Goal: Task Accomplishment & Management: Use online tool/utility

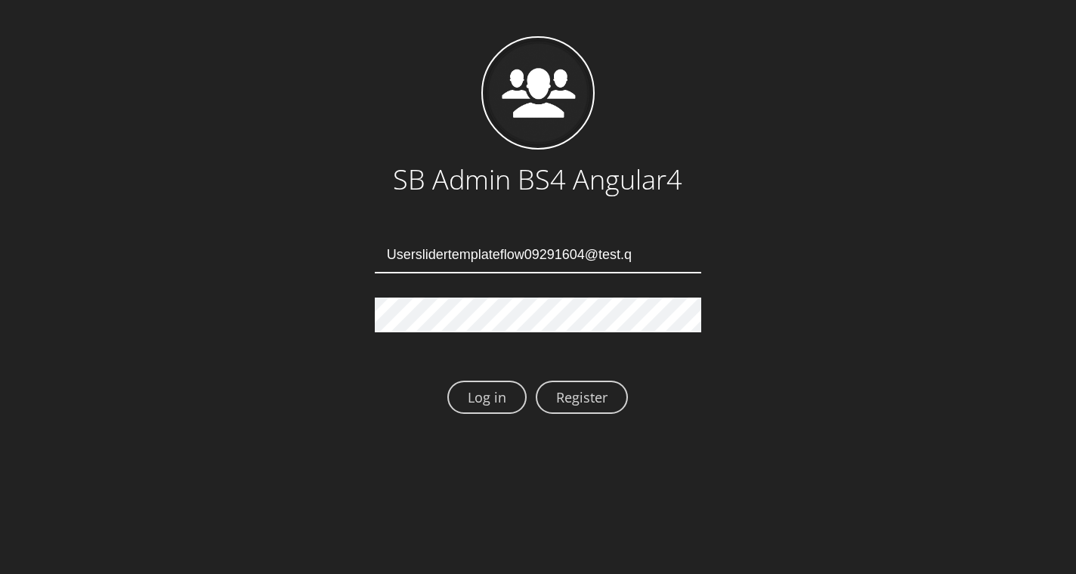
type input "Userslidertemplateflow09291604@test.qa"
type input "[EMAIL_ADDRESS][DOMAIN_NAME]"
